Goal: Transaction & Acquisition: Purchase product/service

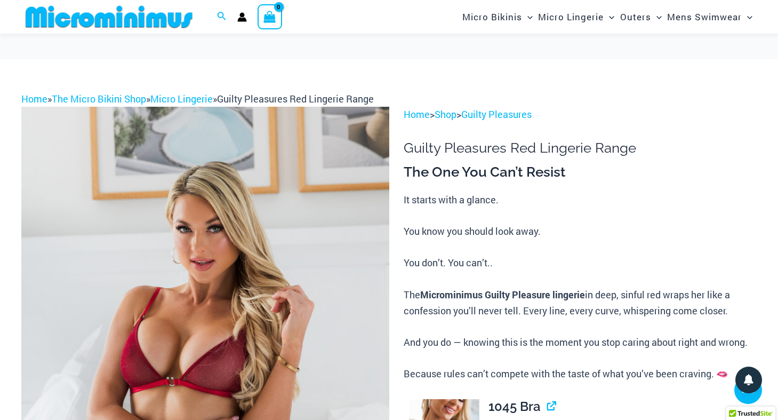
scroll to position [587, 0]
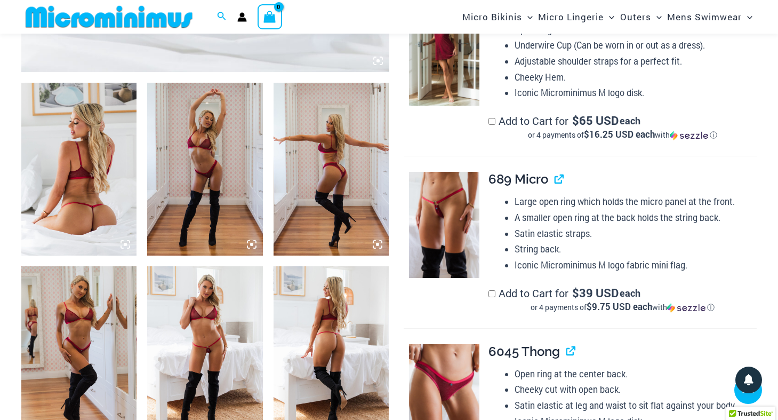
drag, startPoint x: 407, startPoint y: 336, endPoint x: 233, endPoint y: 345, distance: 175.1
click at [233, 345] on img at bounding box center [204, 352] width 115 height 173
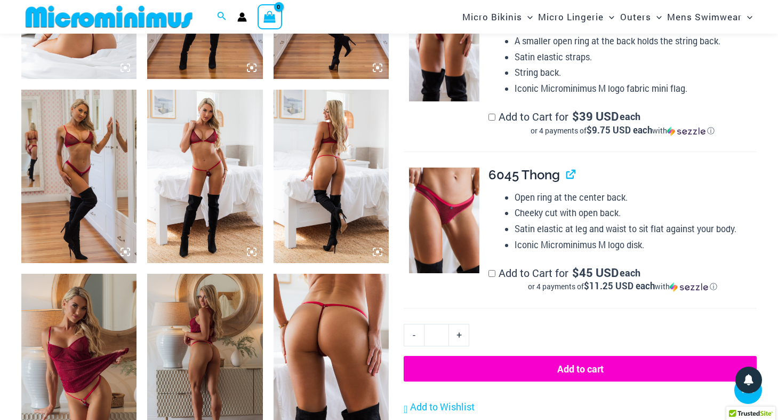
scroll to position [737, 0]
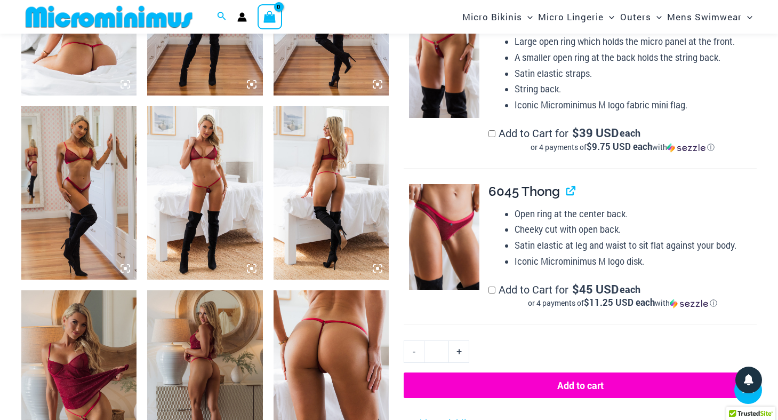
click at [226, 218] on img at bounding box center [204, 192] width 115 height 173
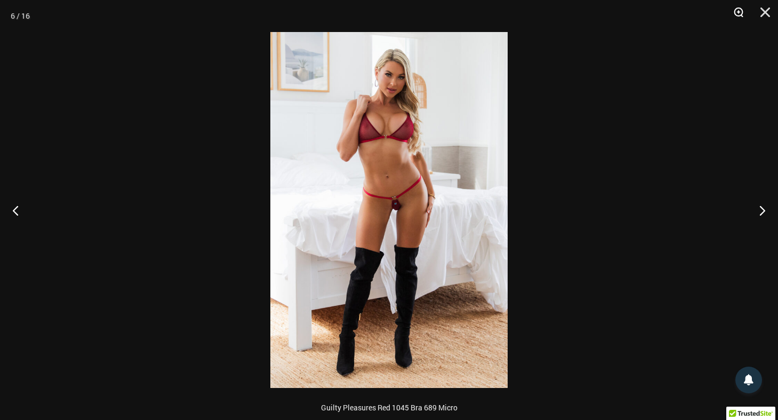
click at [739, 11] on button "Zoom" at bounding box center [735, 16] width 27 height 32
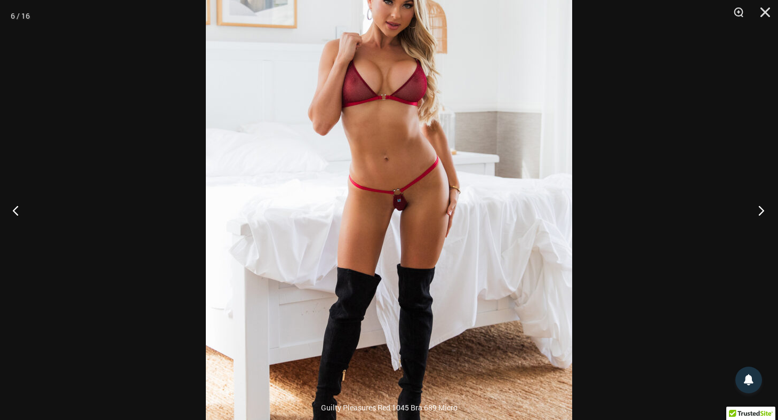
click at [758, 207] on button "Next" at bounding box center [758, 209] width 40 height 53
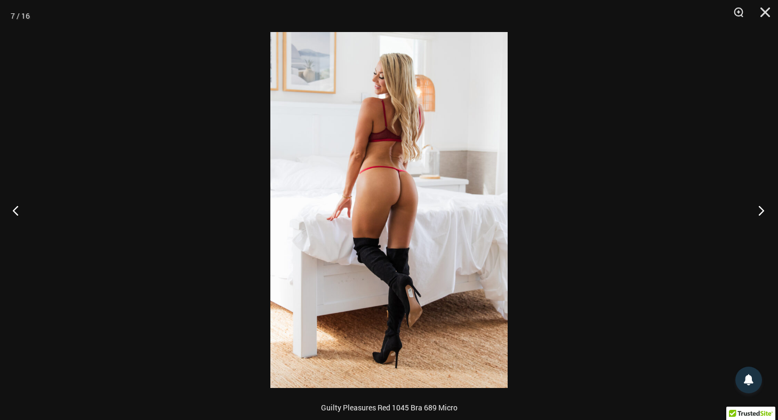
click at [758, 207] on button "Next" at bounding box center [758, 209] width 40 height 53
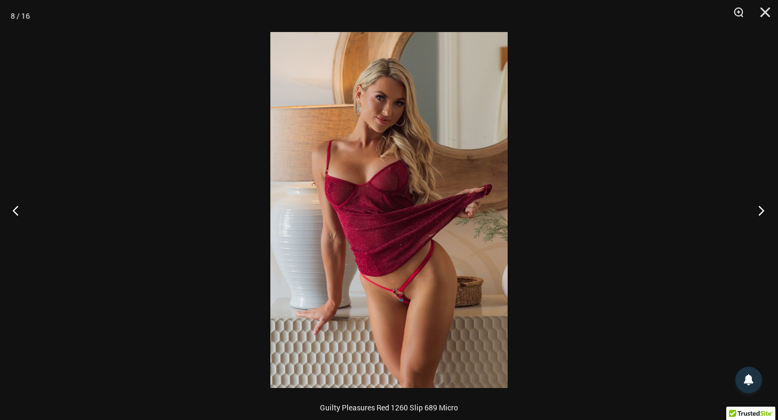
click at [758, 207] on button "Next" at bounding box center [758, 209] width 40 height 53
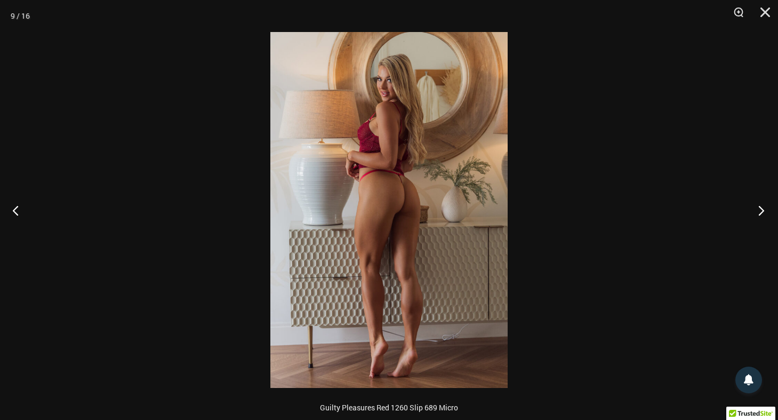
click at [758, 207] on button "Next" at bounding box center [758, 209] width 40 height 53
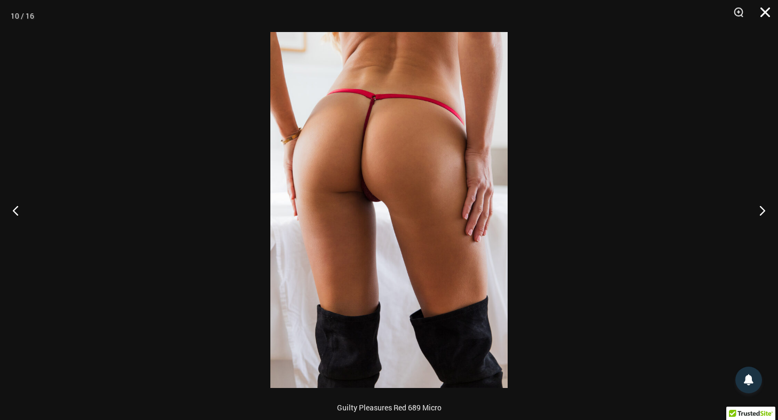
click at [766, 9] on button "Close" at bounding box center [761, 16] width 27 height 32
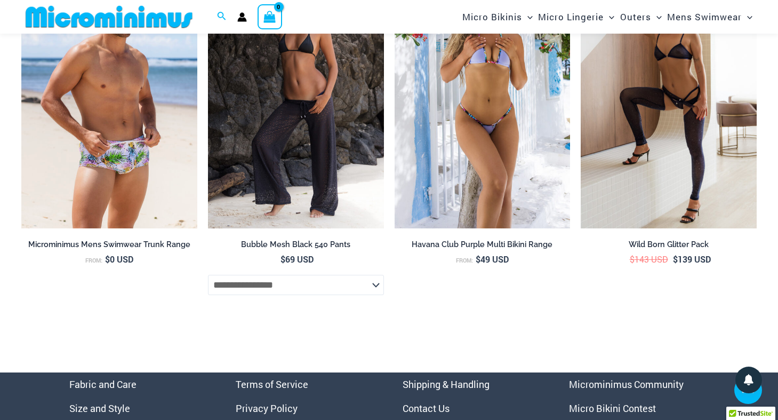
scroll to position [3510, 0]
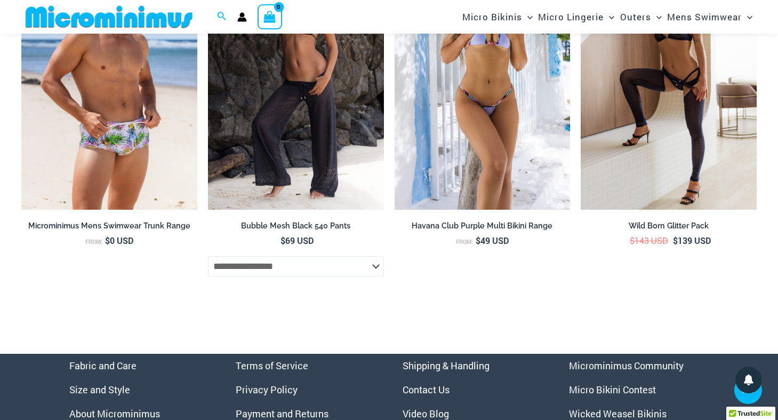
click at [654, 372] on link "Microminimus Community" at bounding box center [626, 365] width 115 height 13
